Goal: Transaction & Acquisition: Purchase product/service

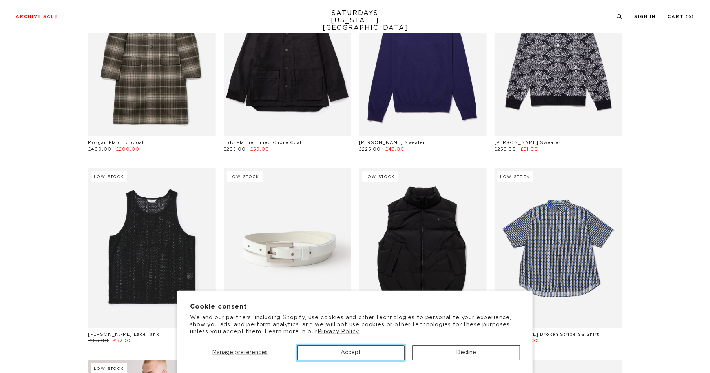
click at [358, 351] on button "Accept" at bounding box center [350, 352] width 107 height 15
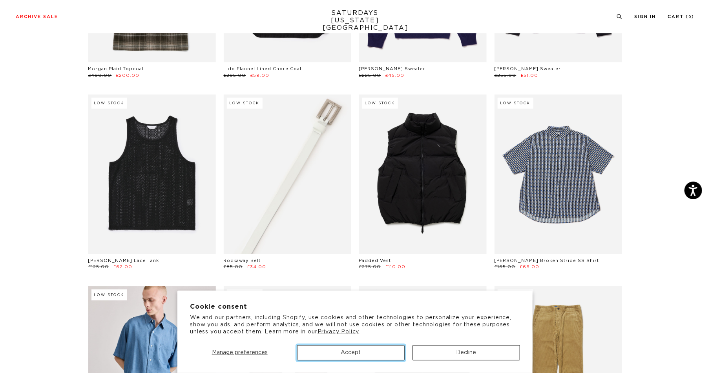
scroll to position [106, 0]
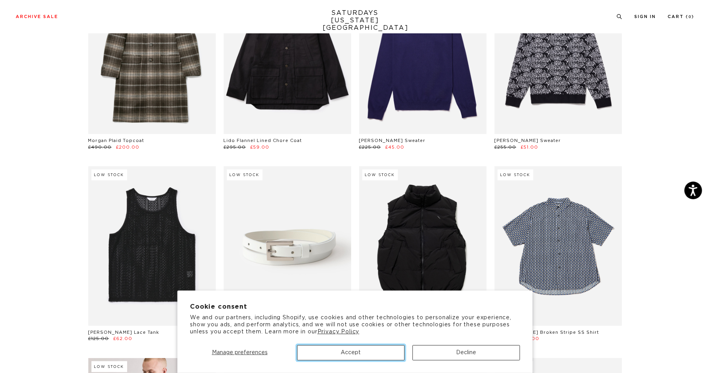
click at [349, 349] on button "Accept" at bounding box center [350, 352] width 107 height 15
click at [356, 352] on button "Accept" at bounding box center [350, 352] width 107 height 15
click at [349, 354] on button "Accept" at bounding box center [350, 352] width 107 height 15
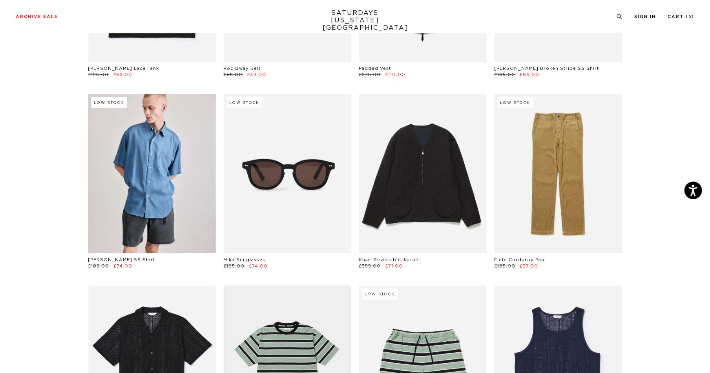
scroll to position [0, 0]
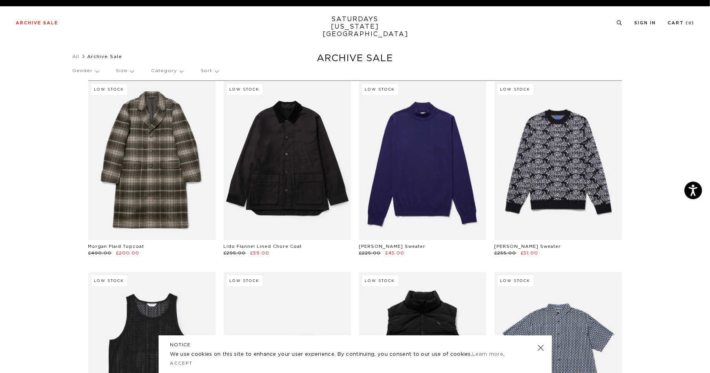
click at [162, 67] on p "Category" at bounding box center [167, 71] width 32 height 18
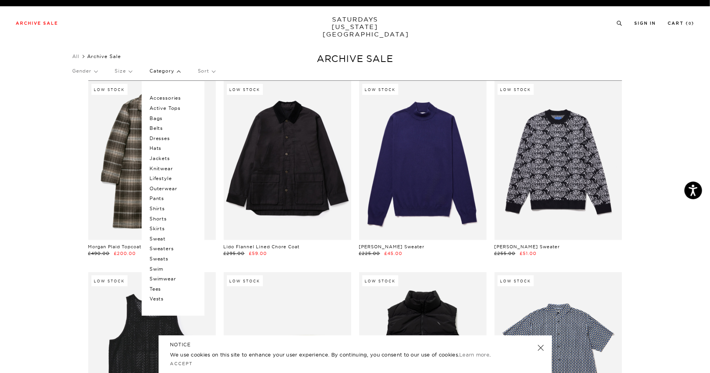
click at [91, 74] on p "Gender" at bounding box center [85, 71] width 25 height 18
click at [87, 118] on p "Women's" at bounding box center [96, 118] width 47 height 10
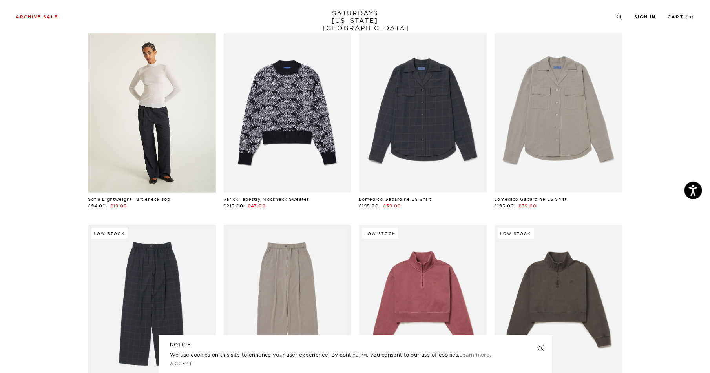
scroll to position [83, 0]
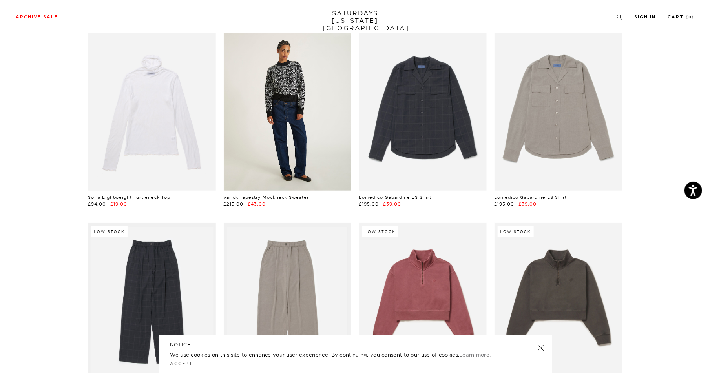
click at [300, 122] on link at bounding box center [287, 110] width 127 height 159
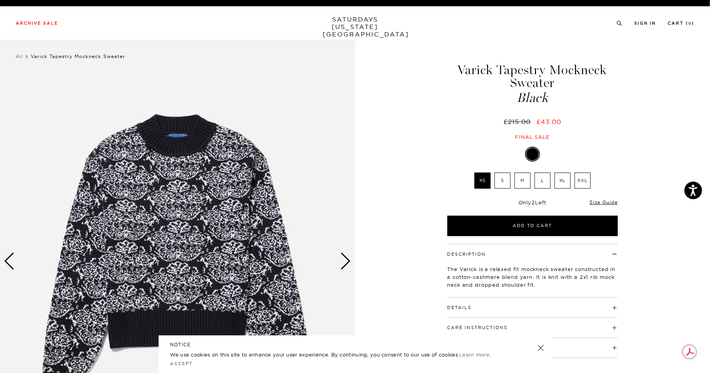
click at [580, 186] on label "XXL" at bounding box center [582, 181] width 16 height 16
click at [0, 0] on input "XXL" at bounding box center [0, 0] width 0 height 0
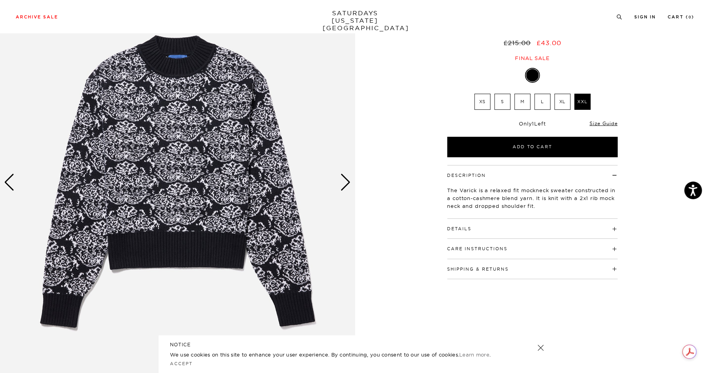
scroll to position [79, 0]
click at [341, 191] on img at bounding box center [177, 182] width 355 height 444
click at [343, 182] on body "Press Option+1 for screen-reader mode, Option+0 to cancel Accessibility Screen-…" at bounding box center [355, 358] width 710 height 874
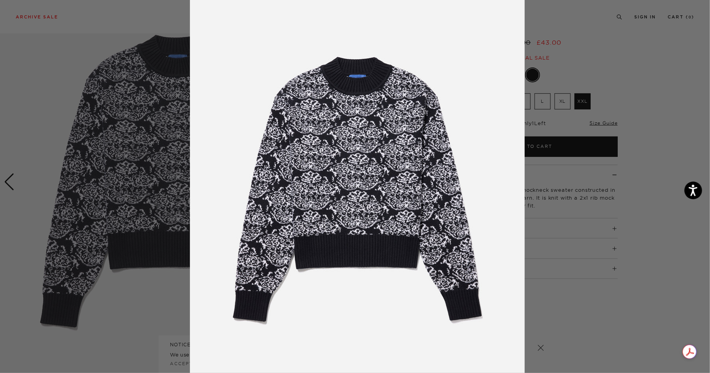
scroll to position [11, 0]
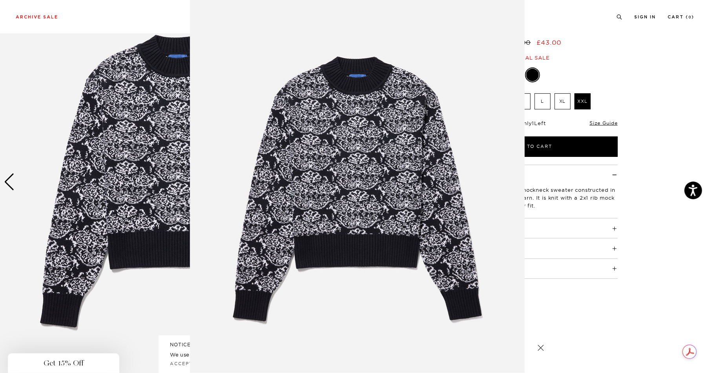
click at [197, 195] on img at bounding box center [357, 190] width 335 height 402
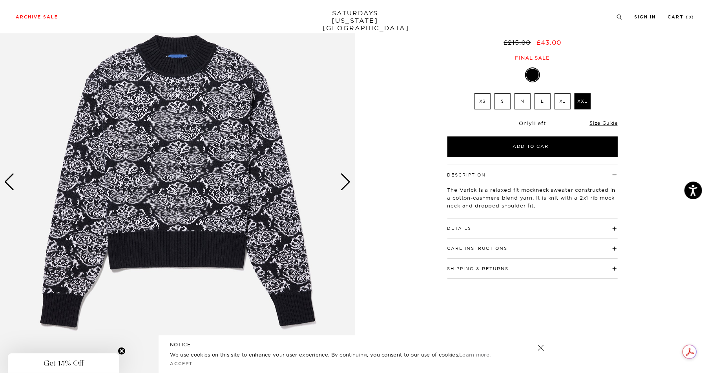
click at [530, 228] on h4 "Details" at bounding box center [532, 224] width 170 height 13
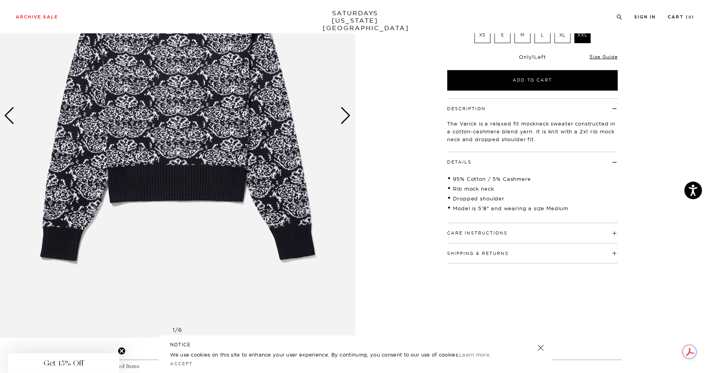
scroll to position [148, 0]
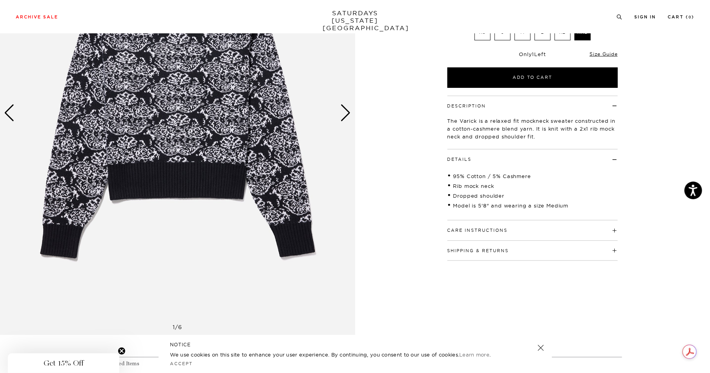
click at [511, 233] on div "Care Instructions Machine Wash at 30°C Wash on Gentle or Delicate Cycle Do Not …" at bounding box center [532, 230] width 170 height 20
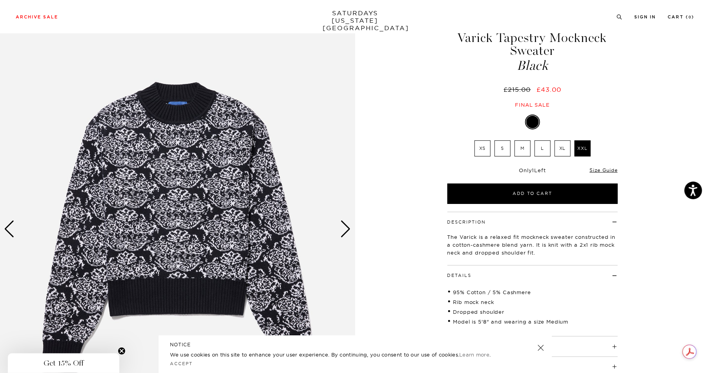
scroll to position [59, 0]
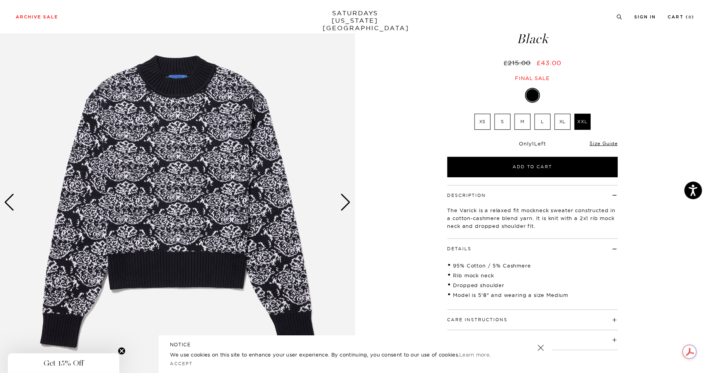
click at [346, 203] on div "Next slide" at bounding box center [345, 202] width 11 height 17
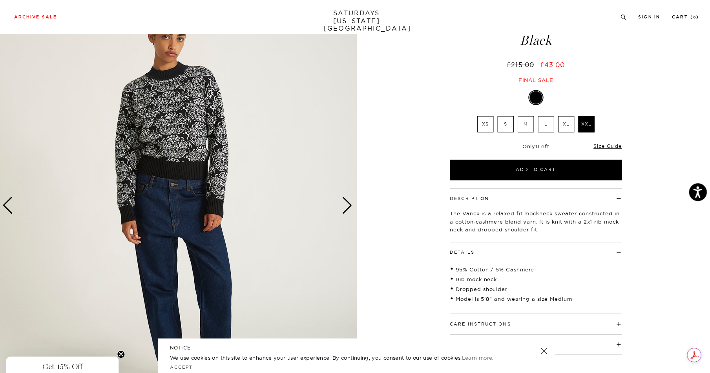
scroll to position [56, 0]
